Goal: Book appointment/travel/reservation

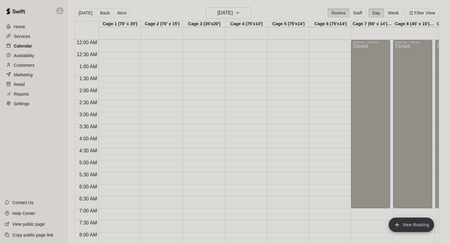
scroll to position [350, 0]
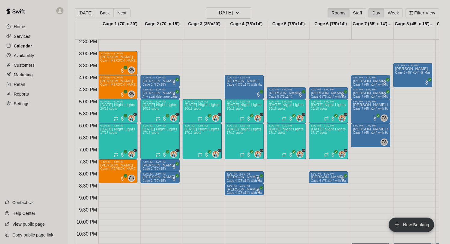
click at [26, 46] on p "Calendar" at bounding box center [23, 46] width 18 height 6
click at [225, 8] on button "[DATE]" at bounding box center [228, 12] width 45 height 11
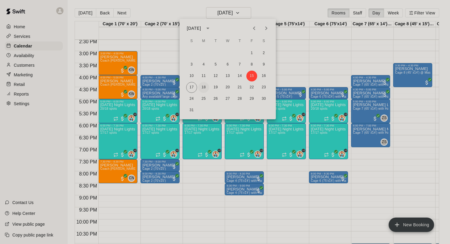
click at [204, 88] on button "18" at bounding box center [203, 87] width 11 height 11
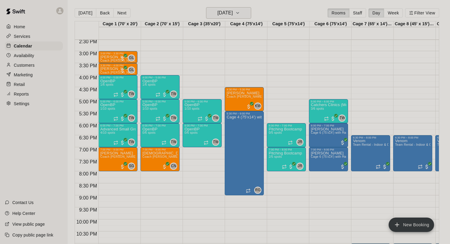
click at [230, 9] on h6 "[DATE]" at bounding box center [225, 13] width 15 height 8
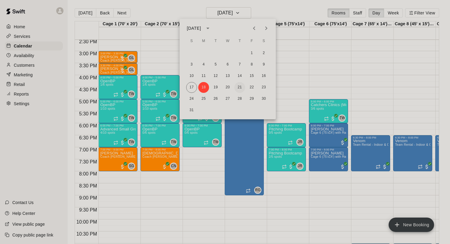
click at [241, 90] on button "21" at bounding box center [240, 87] width 11 height 11
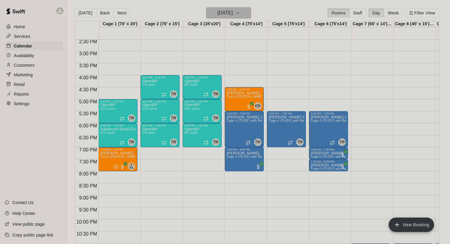
click at [218, 11] on h6 "[DATE]" at bounding box center [225, 13] width 15 height 8
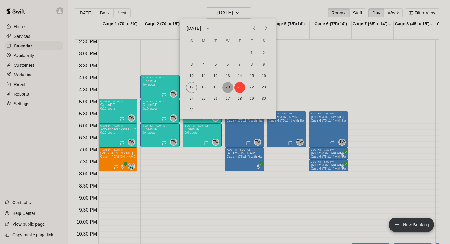
click at [230, 87] on button "20" at bounding box center [227, 87] width 11 height 11
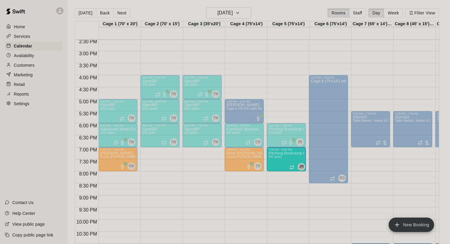
drag, startPoint x: 151, startPoint y: 158, endPoint x: 287, endPoint y: 161, distance: 135.5
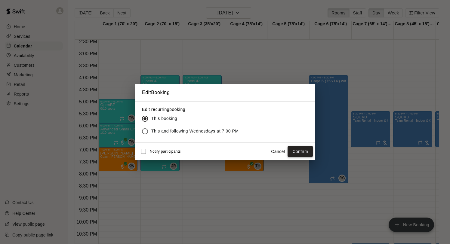
click at [302, 150] on button "Confirm" at bounding box center [300, 151] width 25 height 11
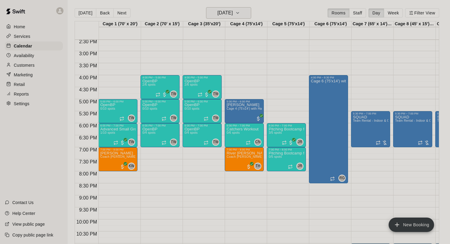
click at [224, 13] on h6 "[DATE]" at bounding box center [225, 13] width 15 height 8
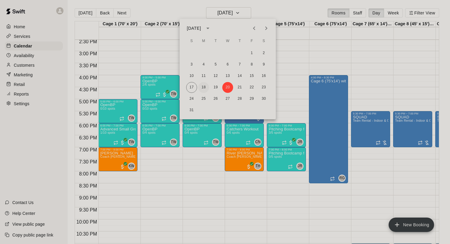
click at [206, 86] on button "18" at bounding box center [203, 87] width 11 height 11
